Goal: Information Seeking & Learning: Check status

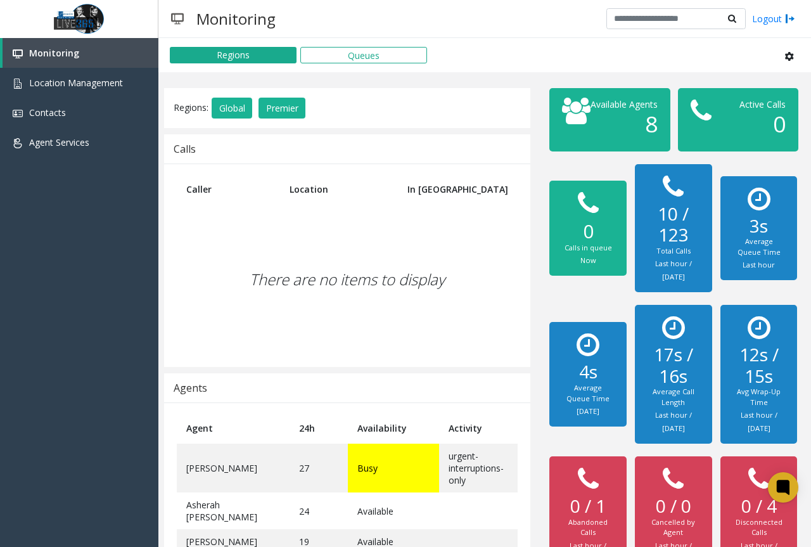
click at [362, 480] on div "Regions: Global Premier Calls Caller Location In [GEOGRAPHIC_DATA] There are no…" at bounding box center [347, 458] width 385 height 740
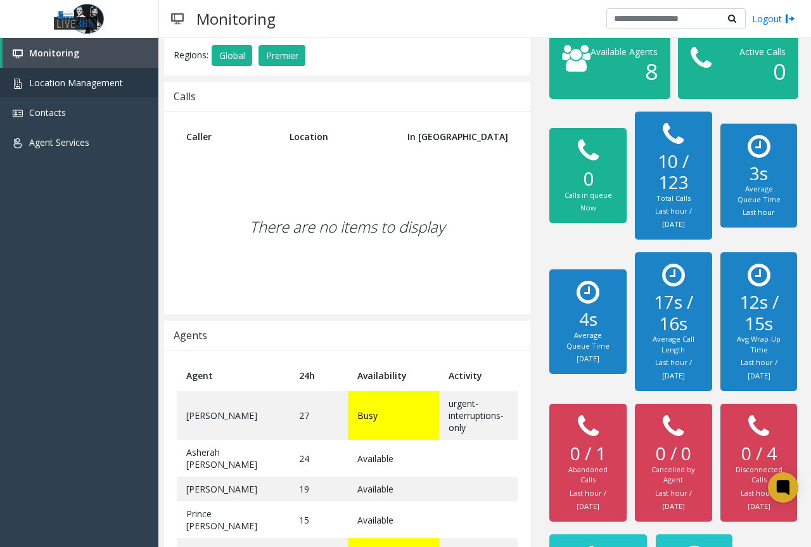
scroll to position [196, 0]
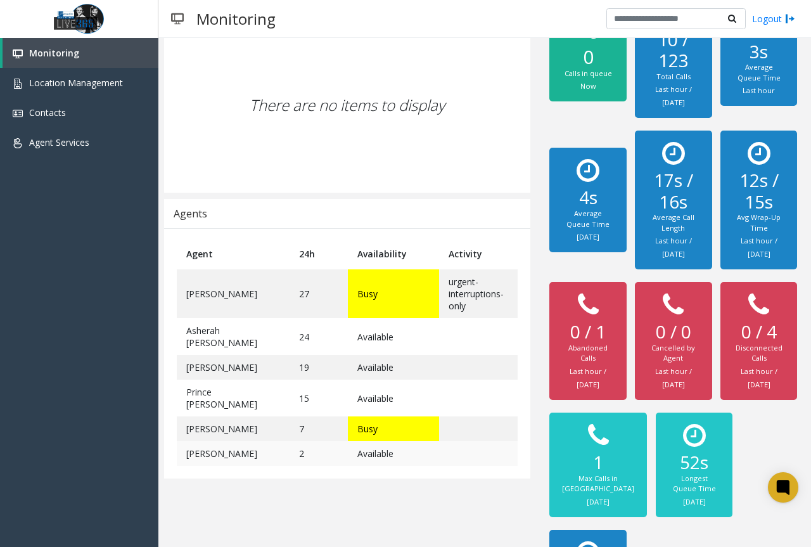
scroll to position [196, 0]
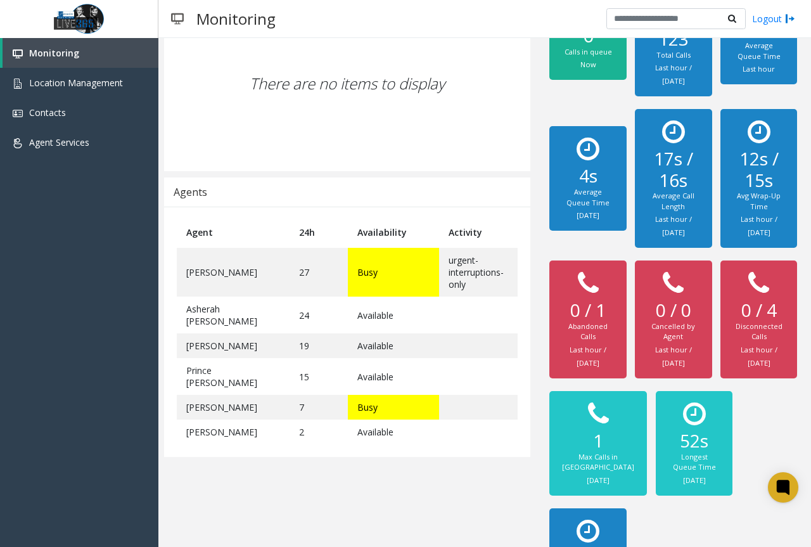
click at [368, 484] on div "Regions: Global Premier Calls Caller Location In [GEOGRAPHIC_DATA] There are no…" at bounding box center [347, 262] width 385 height 740
click at [291, 440] on td "2" at bounding box center [319, 431] width 58 height 25
click at [292, 440] on td "2" at bounding box center [319, 431] width 58 height 25
click at [290, 407] on td "7" at bounding box center [319, 407] width 58 height 25
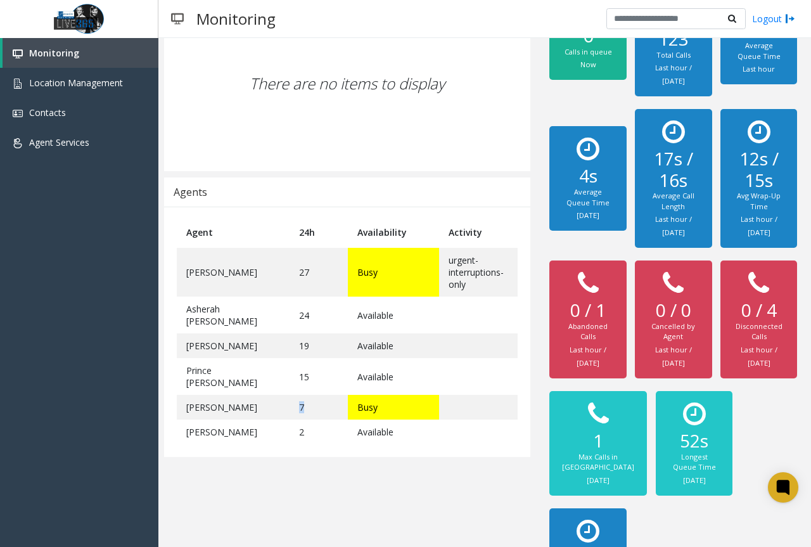
click at [290, 407] on td "7" at bounding box center [319, 407] width 58 height 25
drag, startPoint x: 141, startPoint y: 316, endPoint x: 142, endPoint y: 310, distance: 6.5
click at [142, 316] on div "Monitoring Location Management Contacts Agent Services" at bounding box center [79, 289] width 158 height 503
